Goal: Navigation & Orientation: Find specific page/section

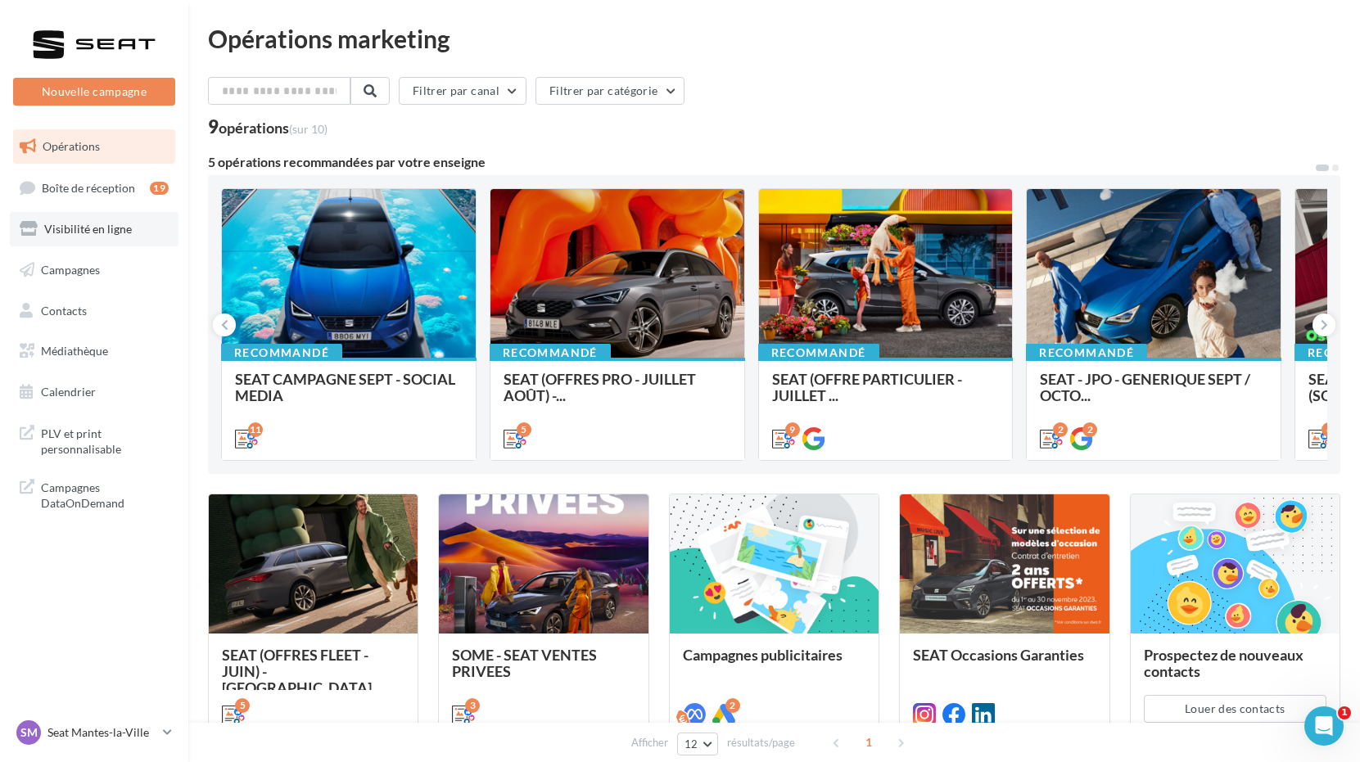
click at [111, 228] on span "Visibilité en ligne" at bounding box center [88, 229] width 88 height 14
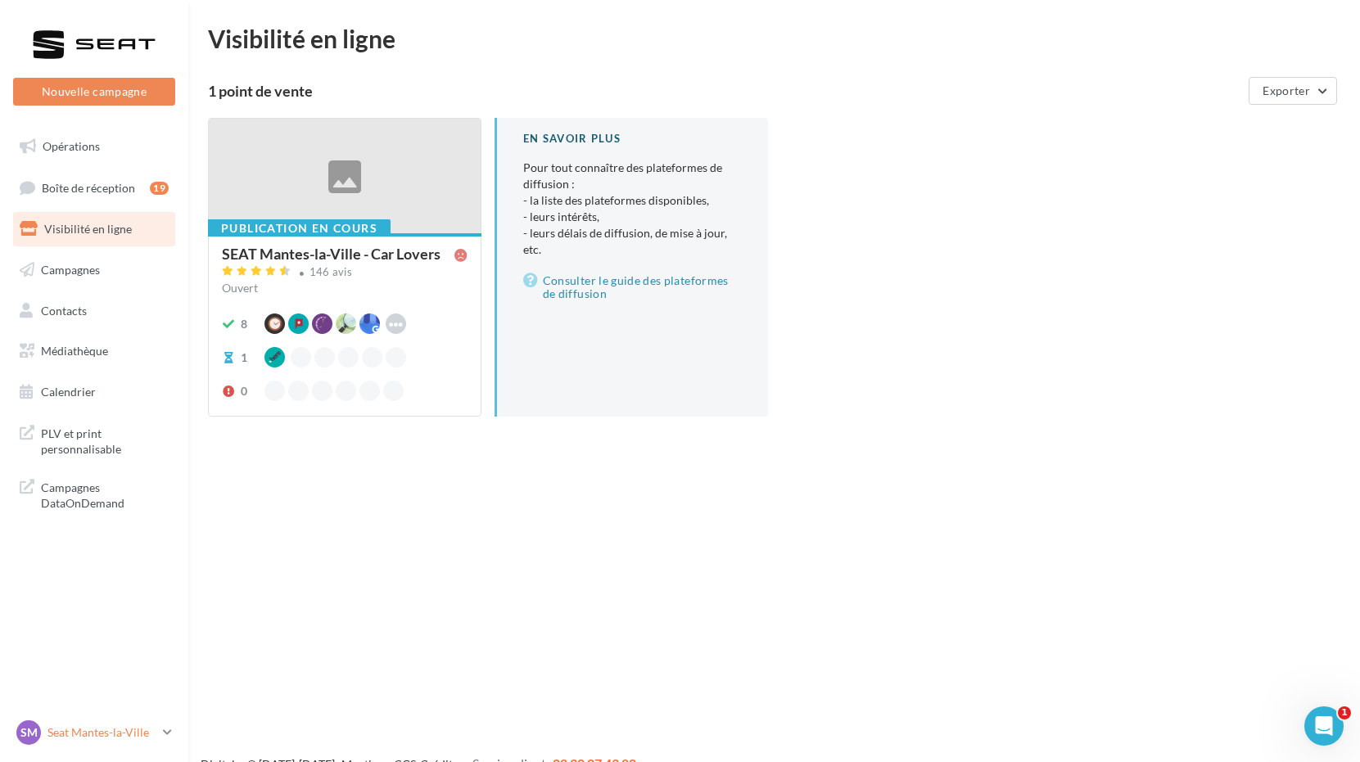
click at [111, 730] on p "Seat Mantes-la-Ville" at bounding box center [101, 733] width 109 height 16
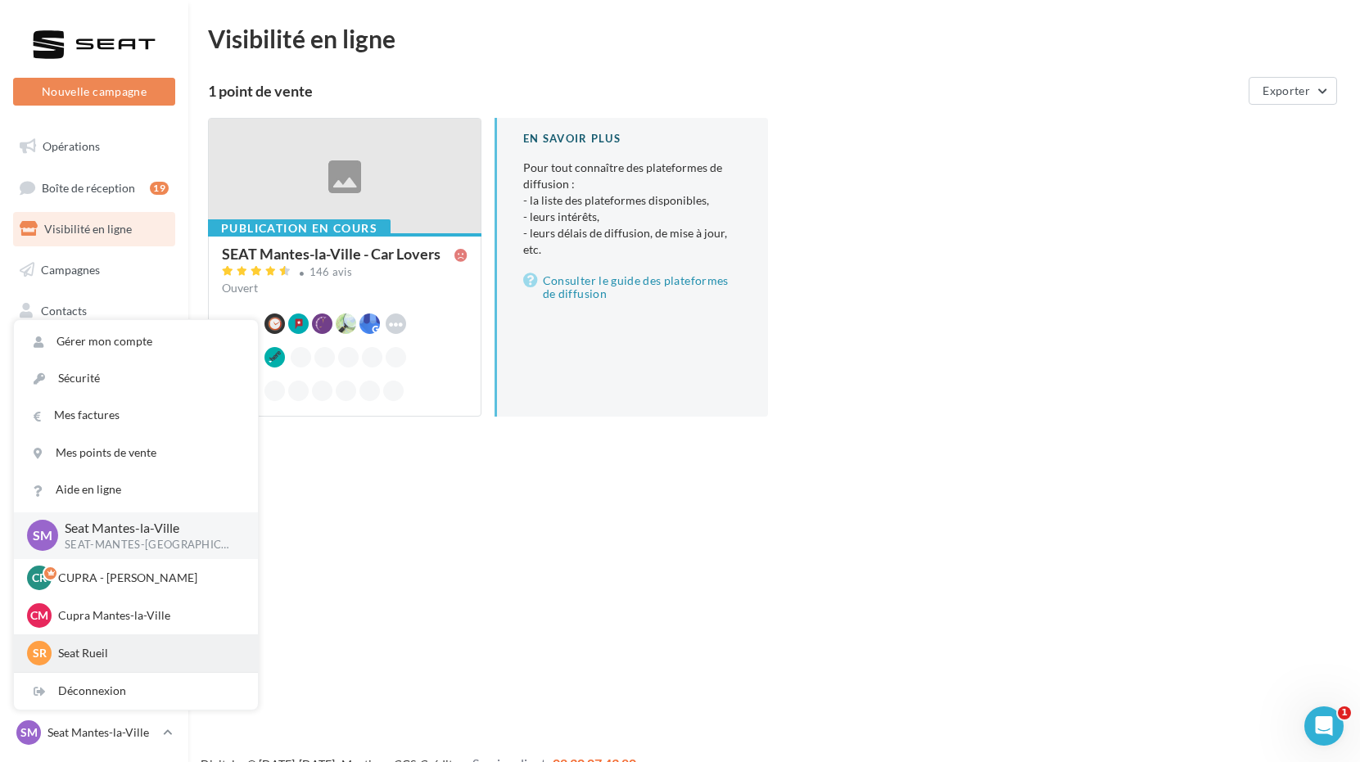
click at [146, 654] on p "Seat Rueil" at bounding box center [148, 653] width 180 height 16
